Goal: Navigation & Orientation: Find specific page/section

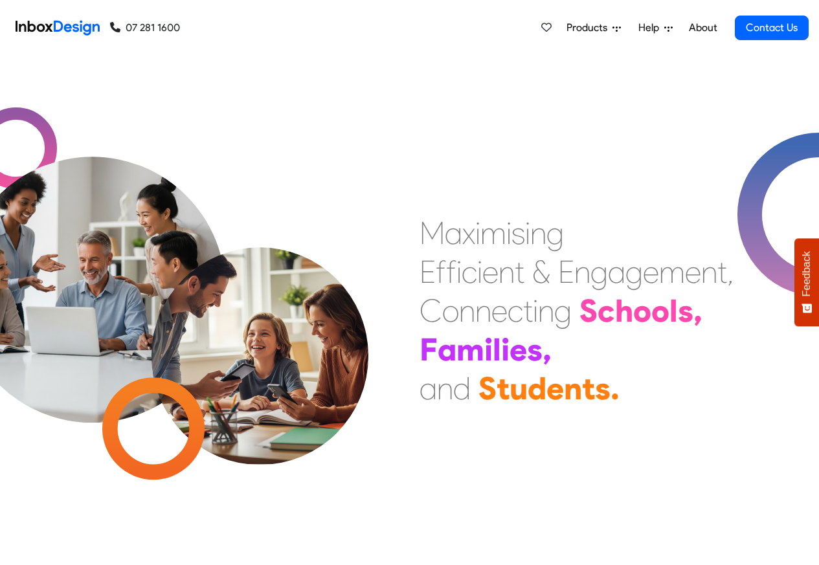
click at [590, 28] on span "Products" at bounding box center [589, 28] width 46 height 16
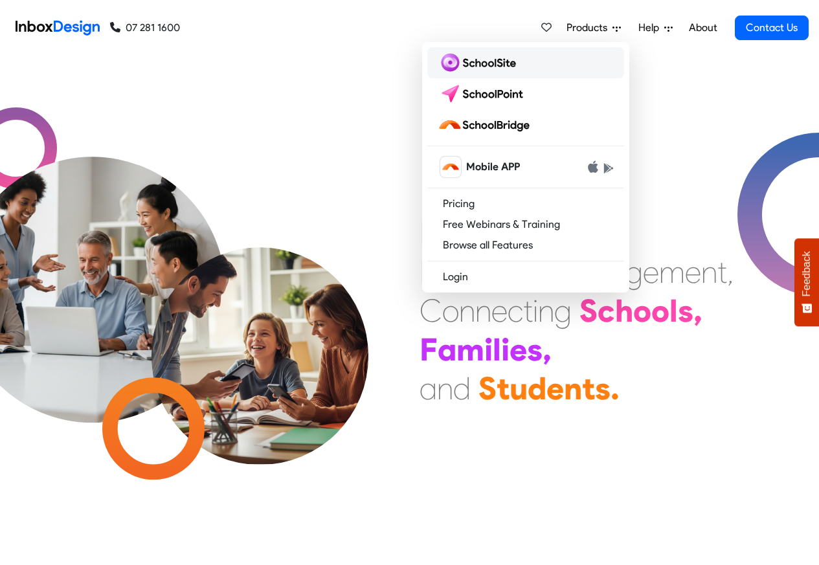
click at [476, 63] on img at bounding box center [479, 62] width 83 height 21
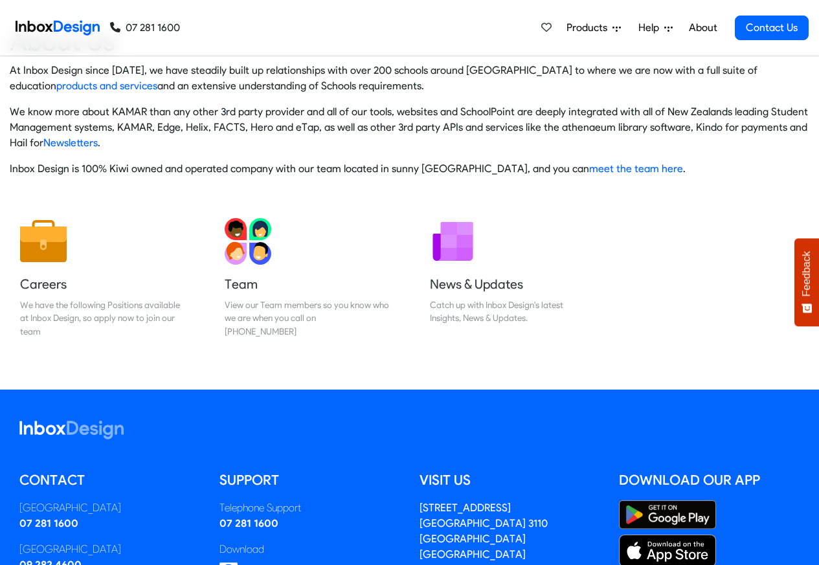
scroll to position [215, 0]
